Goal: Check status: Check status

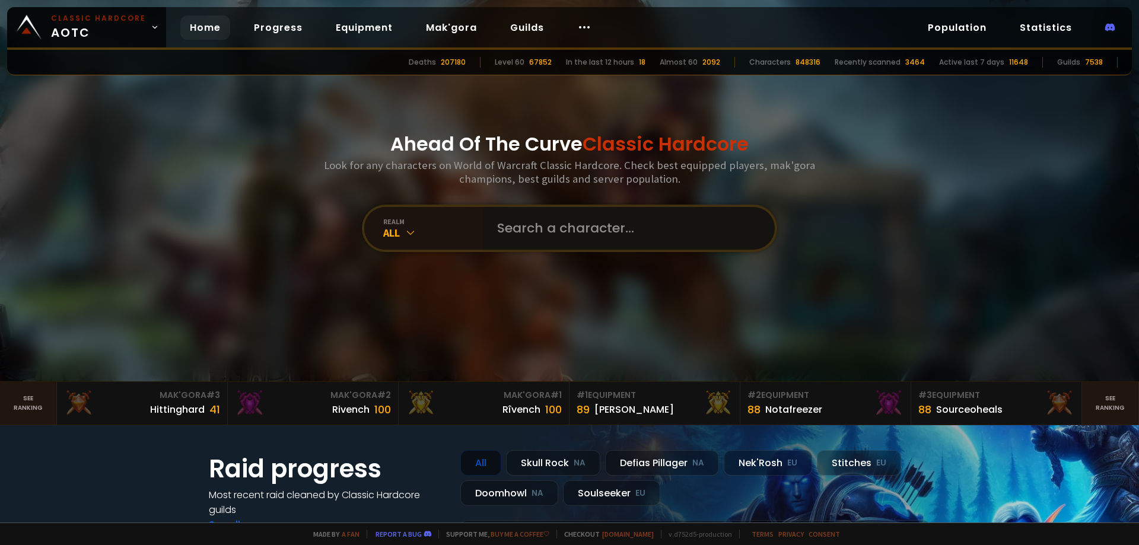
click at [541, 222] on input "text" at bounding box center [625, 228] width 271 height 43
paste input "Nhocwar"
type input "Nhocwar"
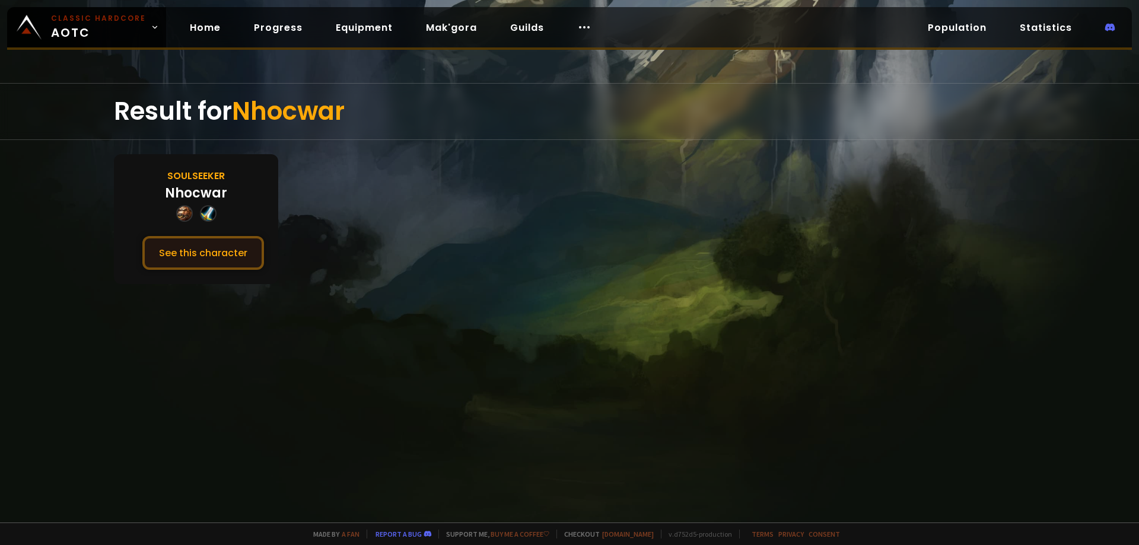
click at [244, 243] on button "See this character" at bounding box center [203, 253] width 122 height 34
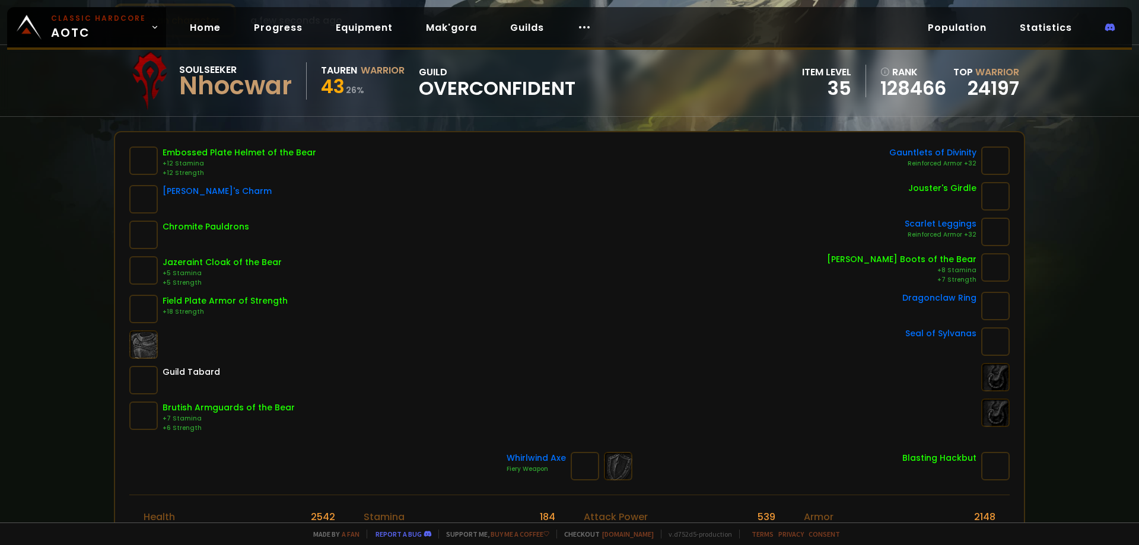
scroll to position [119, 0]
